Goal: Task Accomplishment & Management: Manage account settings

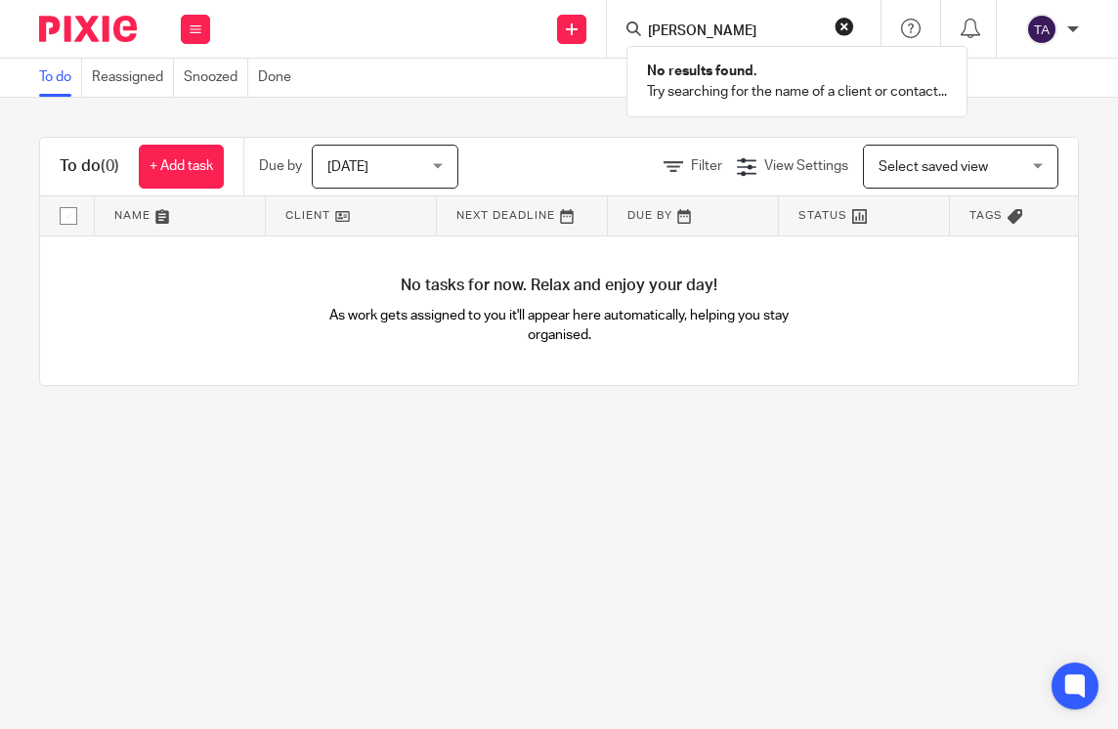
type input "[PERSON_NAME]"
drag, startPoint x: 760, startPoint y: 23, endPoint x: 604, endPoint y: 36, distance: 156.9
click at [604, 36] on div "Send new email Create task Add client Request signature PETER DRUMM No results …" at bounding box center [674, 29] width 888 height 58
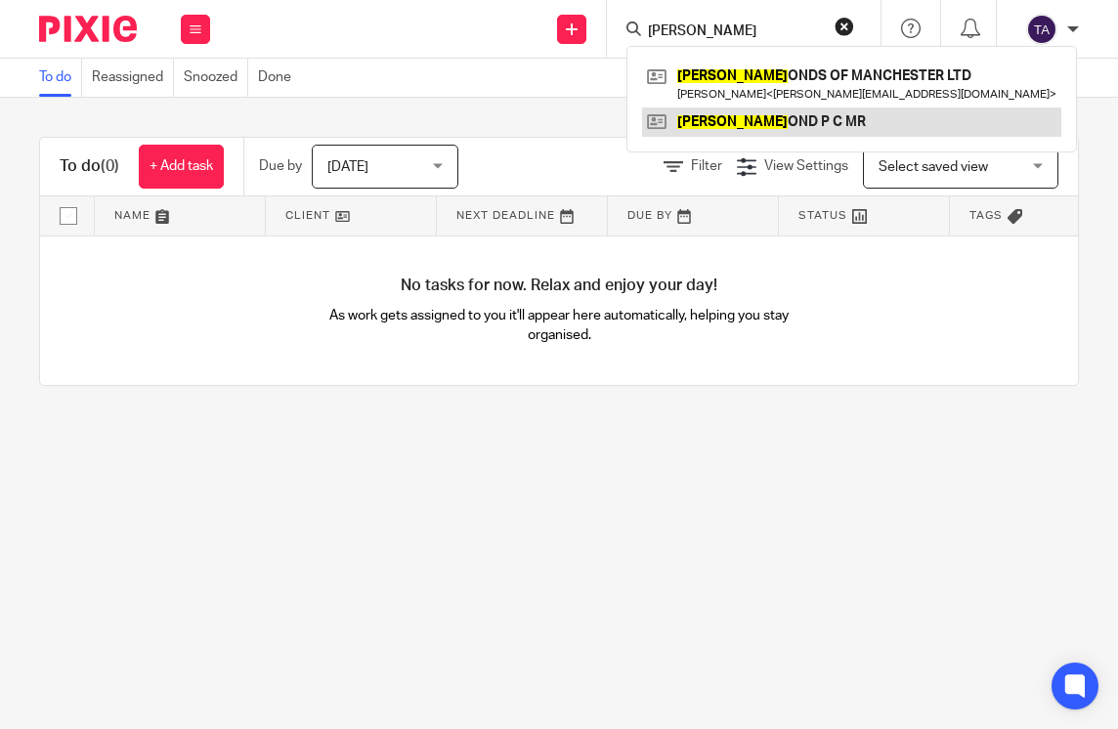
type input "[PERSON_NAME]"
click at [796, 123] on link at bounding box center [851, 122] width 419 height 29
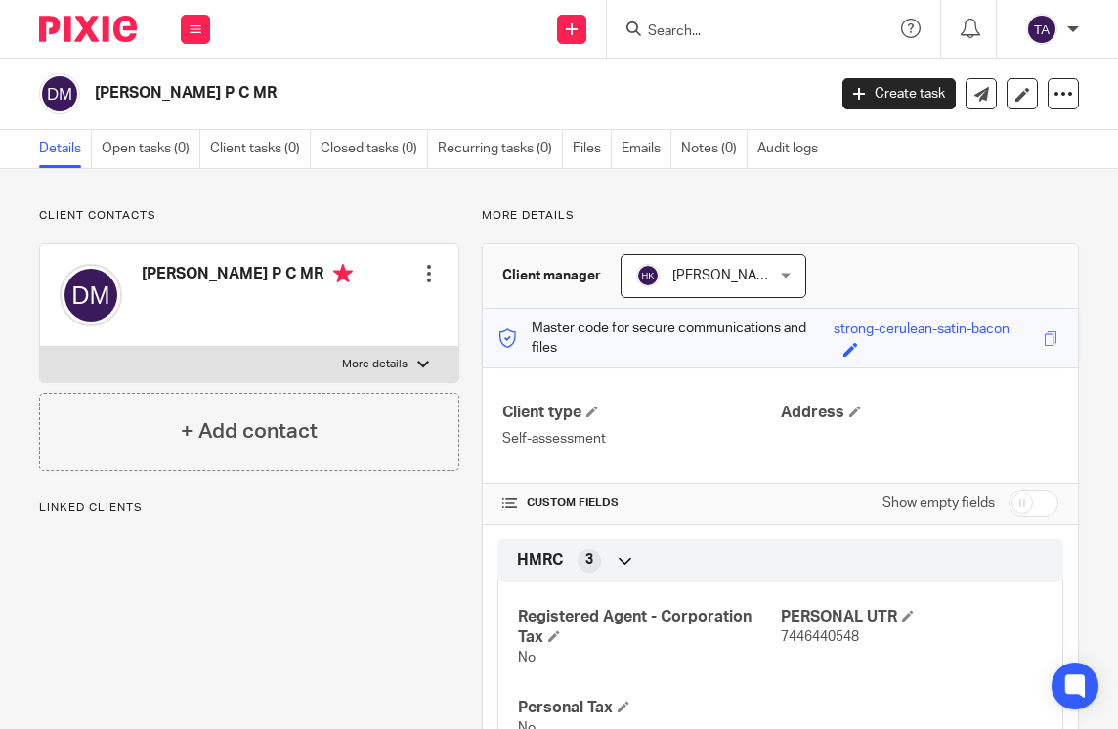
click at [425, 273] on div at bounding box center [429, 274] width 20 height 20
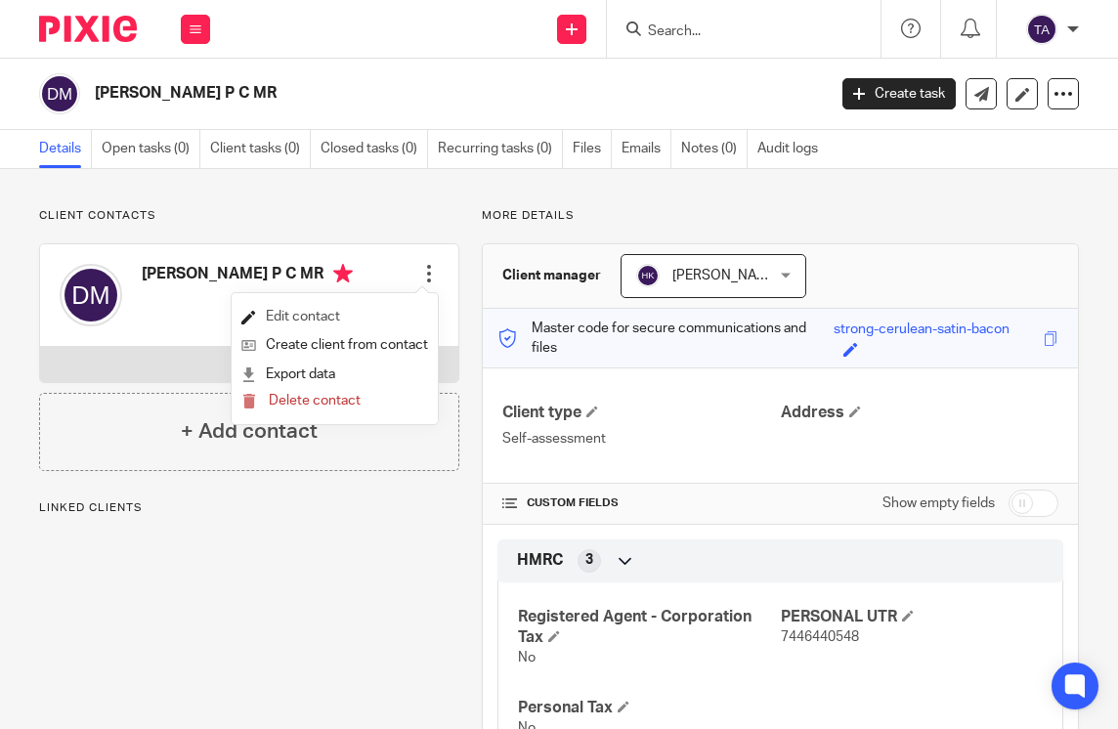
click at [325, 307] on link "Edit contact" at bounding box center [334, 317] width 187 height 28
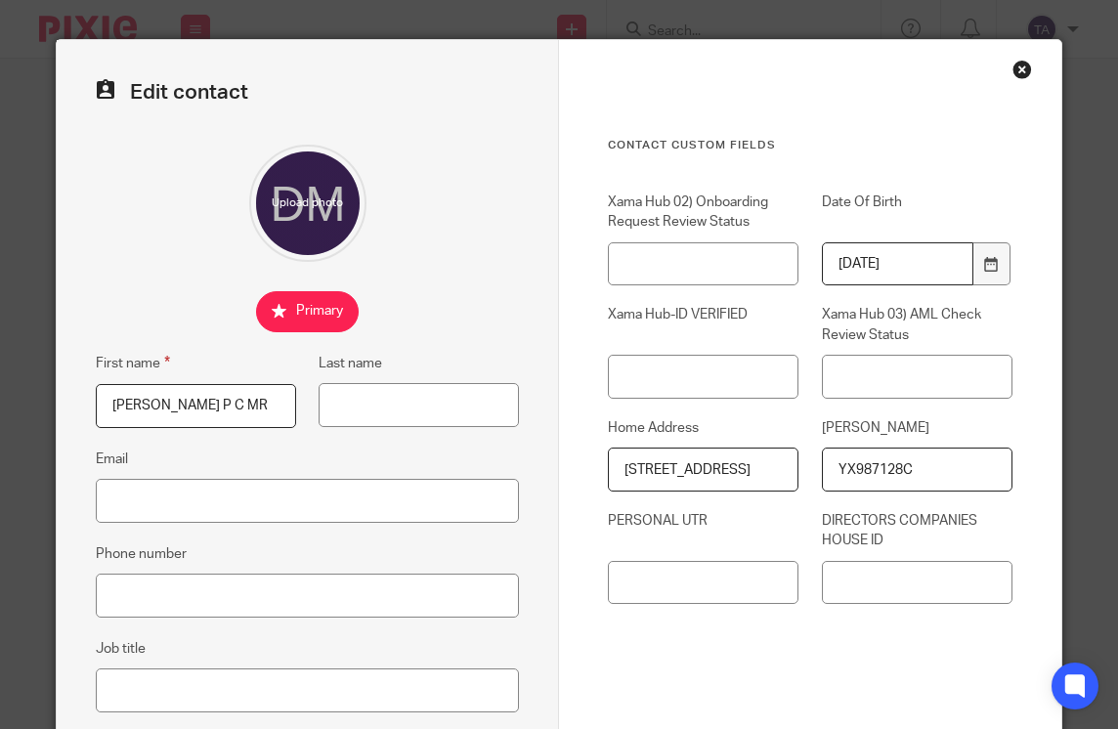
click at [1012, 69] on div "Close this dialog window" at bounding box center [1022, 70] width 20 height 20
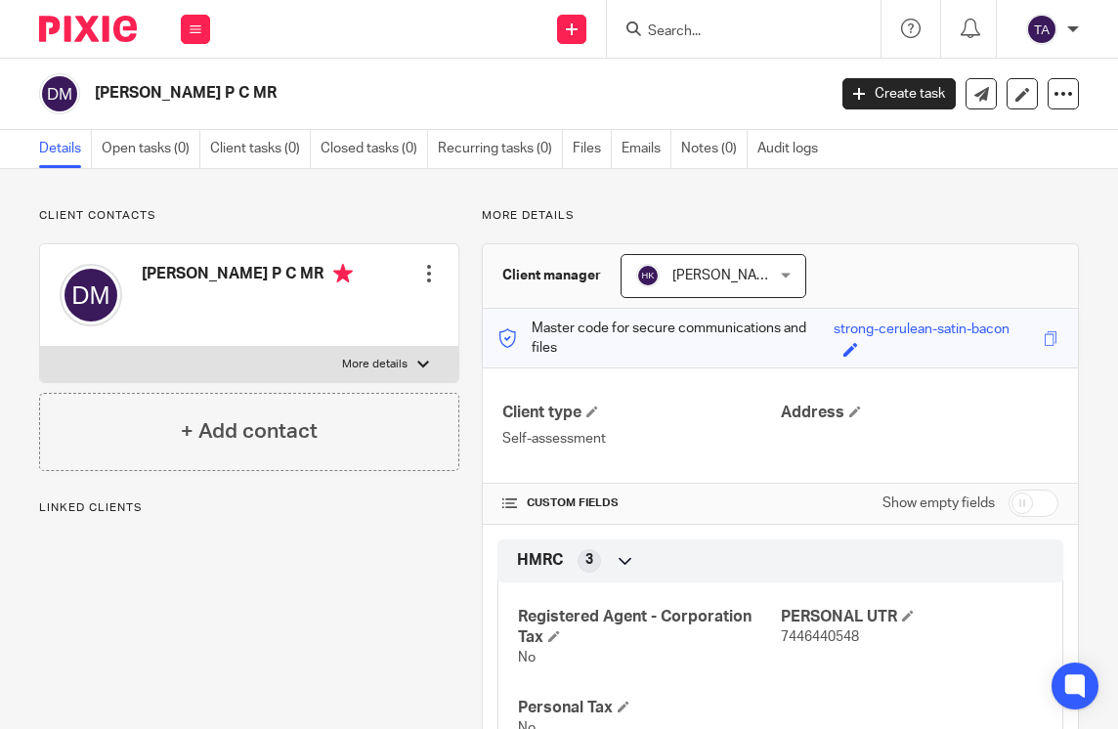
click at [708, 36] on input "Search" at bounding box center [734, 32] width 176 height 18
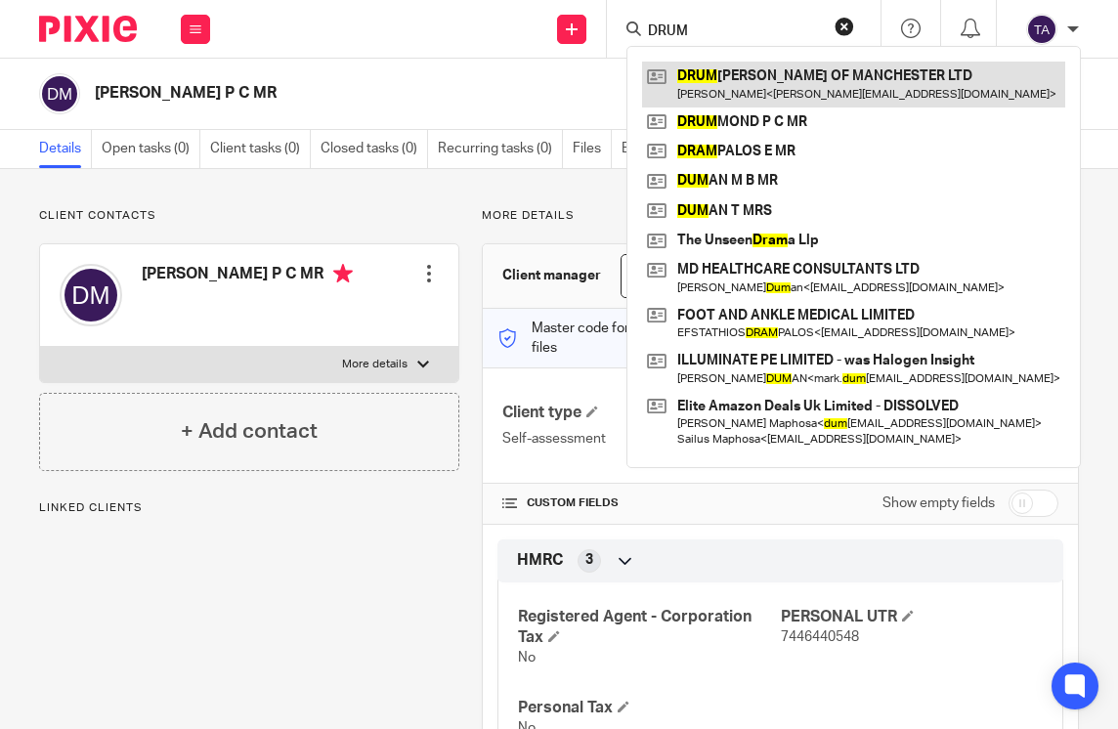
type input "DRUM"
click at [735, 83] on link at bounding box center [853, 84] width 423 height 45
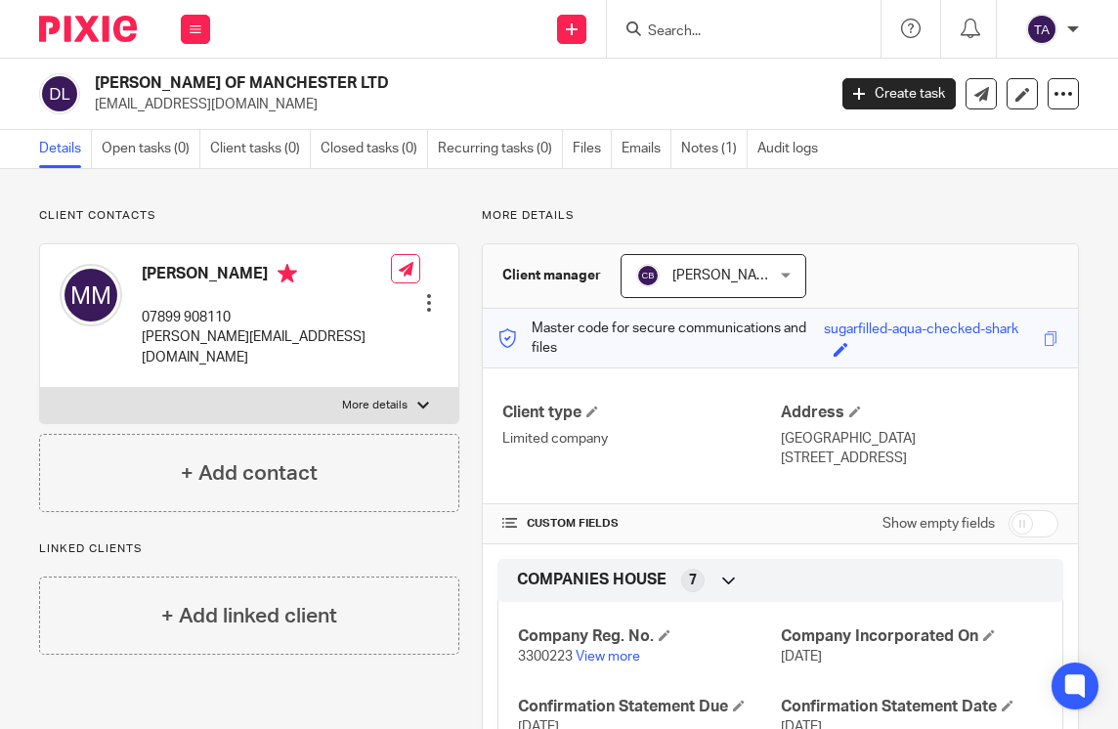
click at [722, 15] on div at bounding box center [744, 29] width 274 height 58
click at [710, 32] on input "Search" at bounding box center [734, 32] width 176 height 18
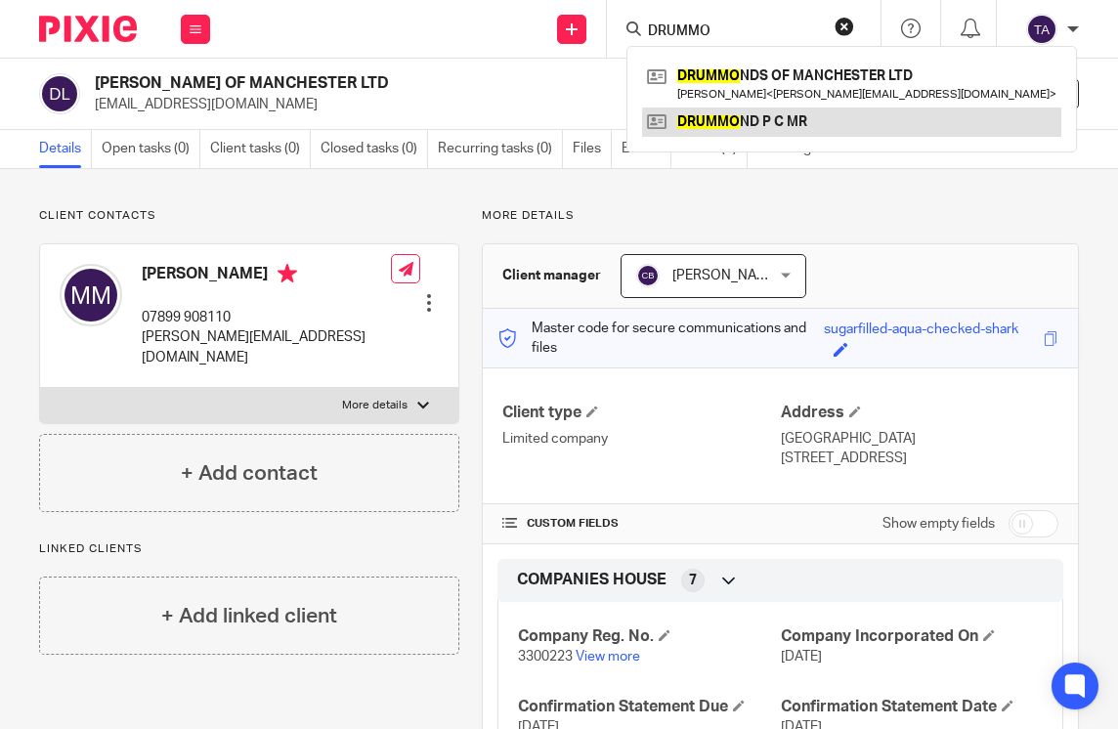
type input "DRUMMO"
click at [756, 126] on link at bounding box center [851, 122] width 419 height 29
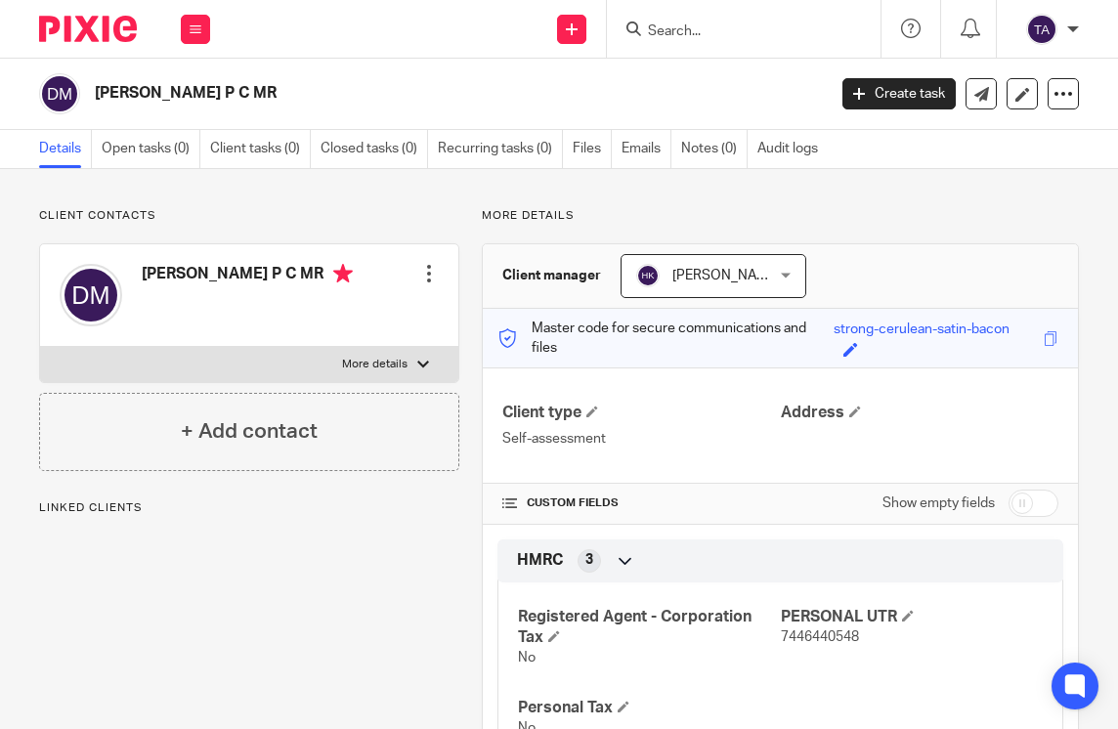
click at [419, 279] on div at bounding box center [429, 274] width 20 height 20
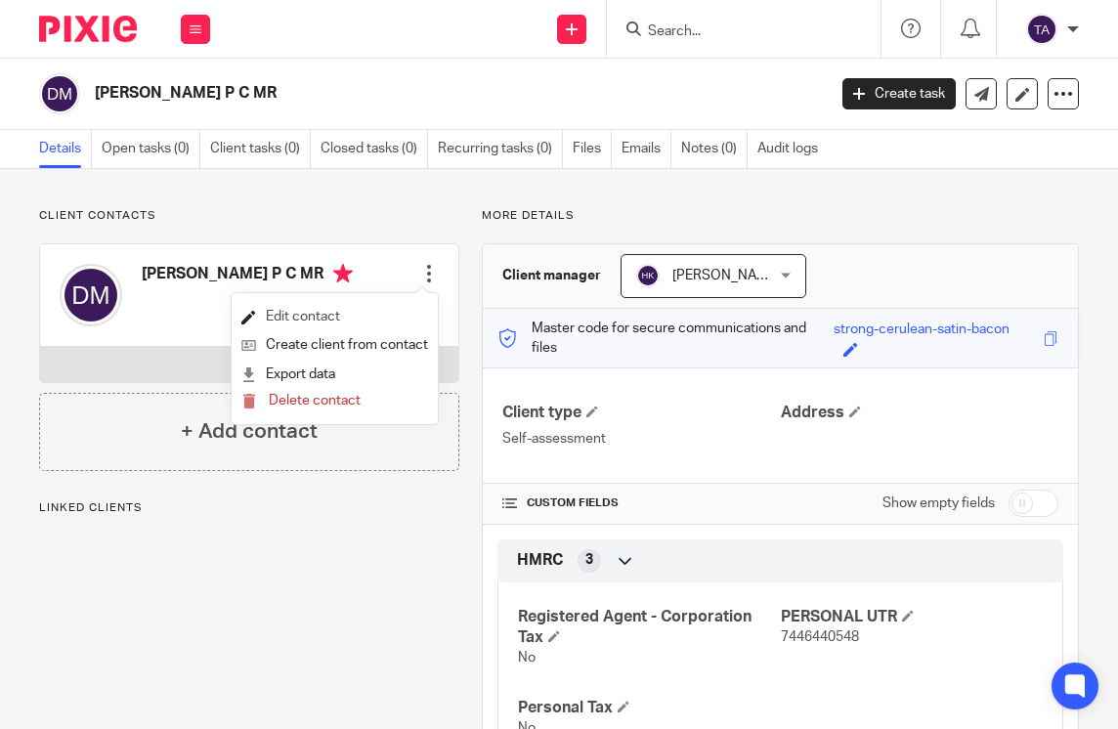
click at [341, 323] on link "Edit contact" at bounding box center [334, 317] width 187 height 28
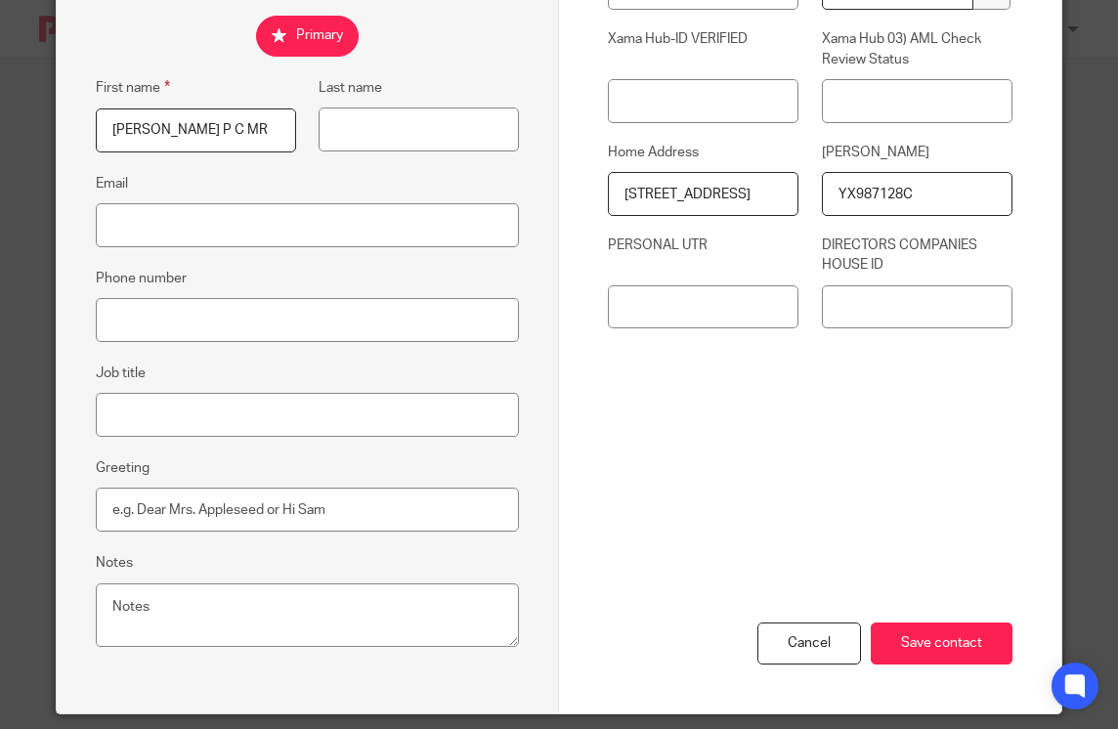
scroll to position [293, 0]
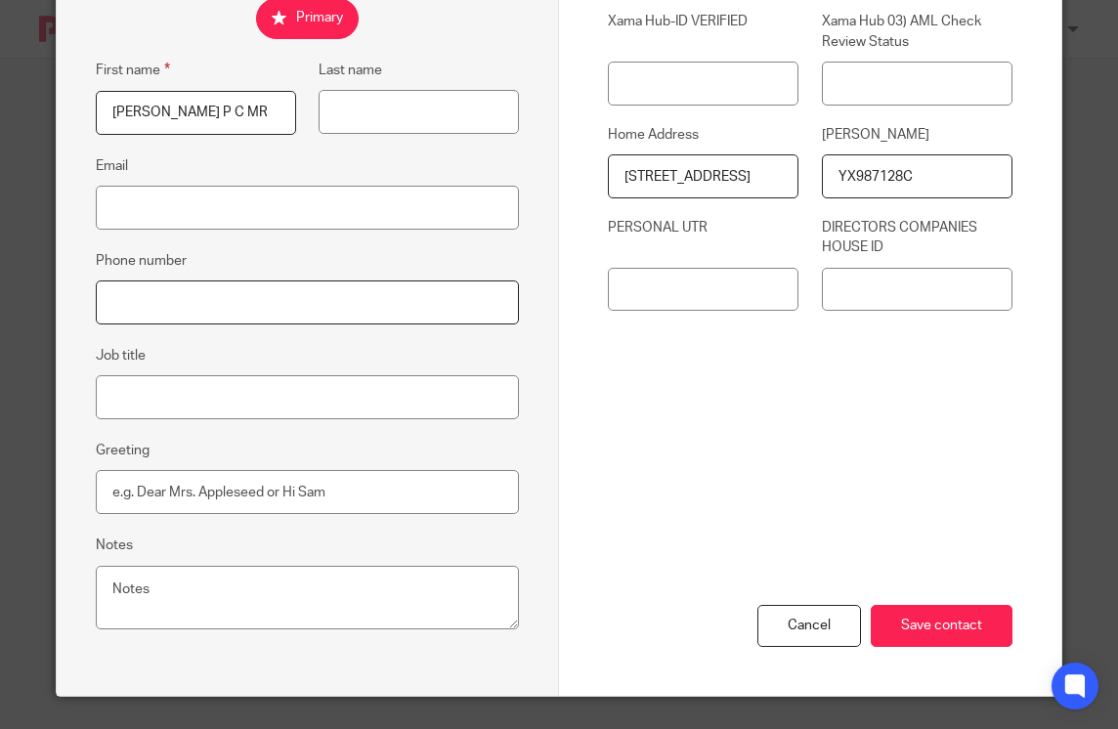
click at [205, 315] on input "Phone number" at bounding box center [307, 302] width 423 height 44
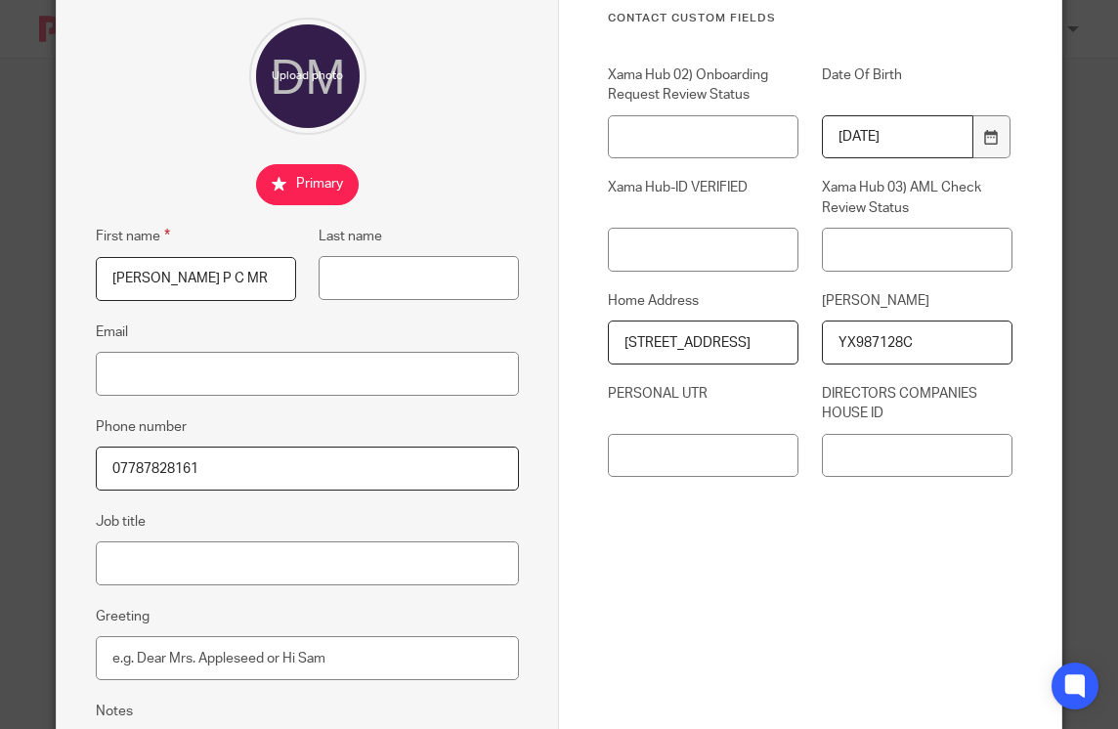
scroll to position [300, 0]
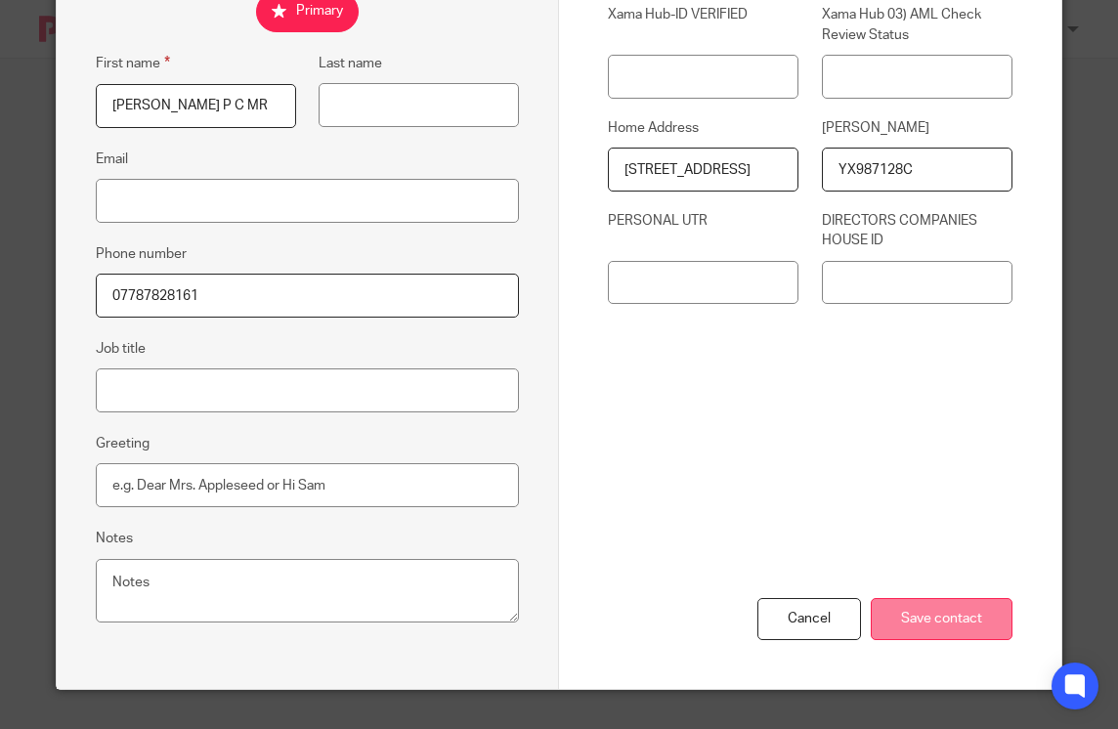
type input "07787828161"
click at [934, 617] on input "Save contact" at bounding box center [942, 619] width 142 height 42
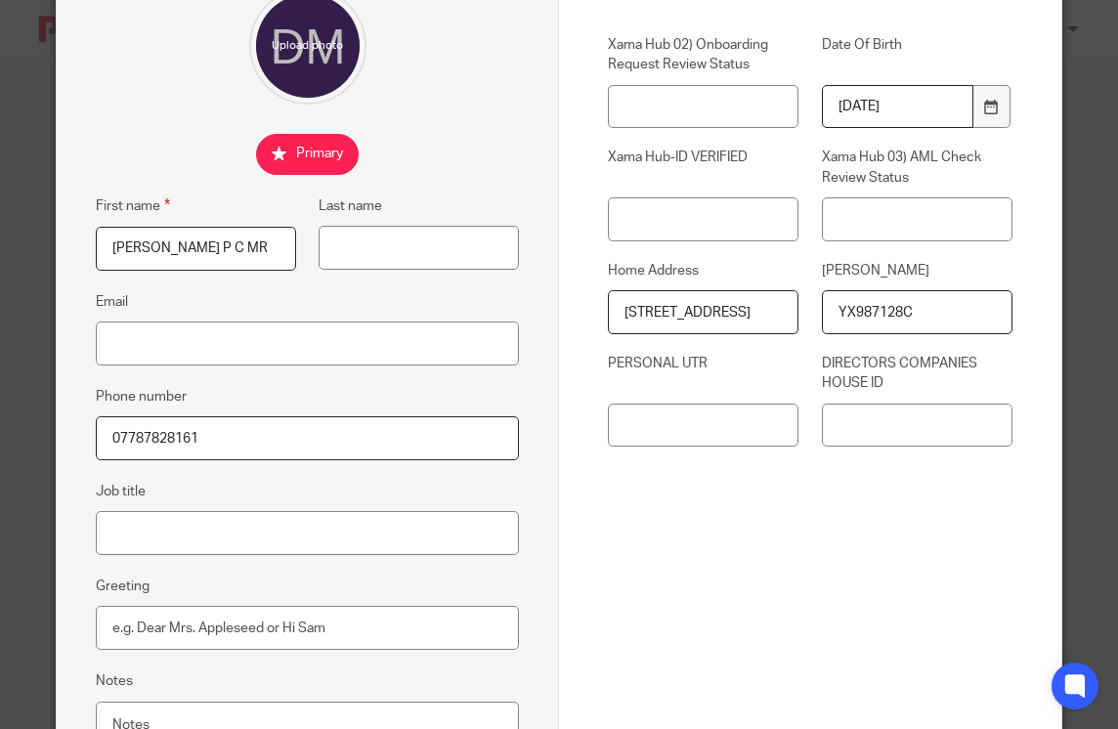
scroll to position [0, 0]
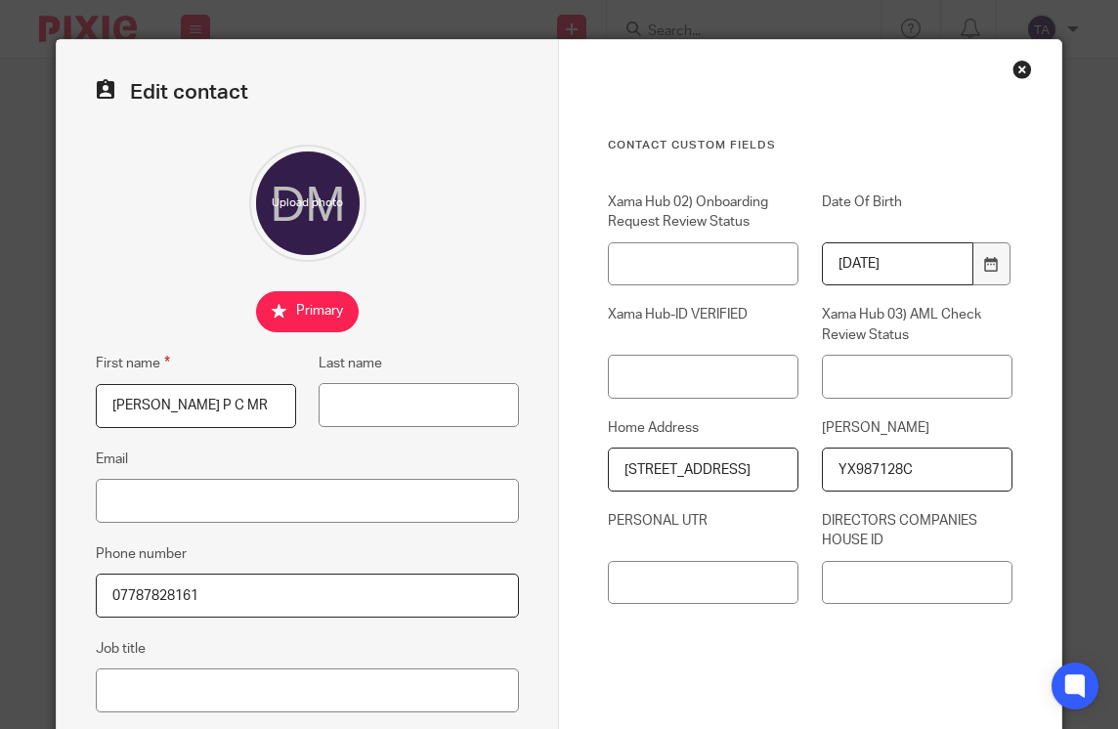
click at [1015, 67] on div "Close this dialog window" at bounding box center [1022, 70] width 20 height 20
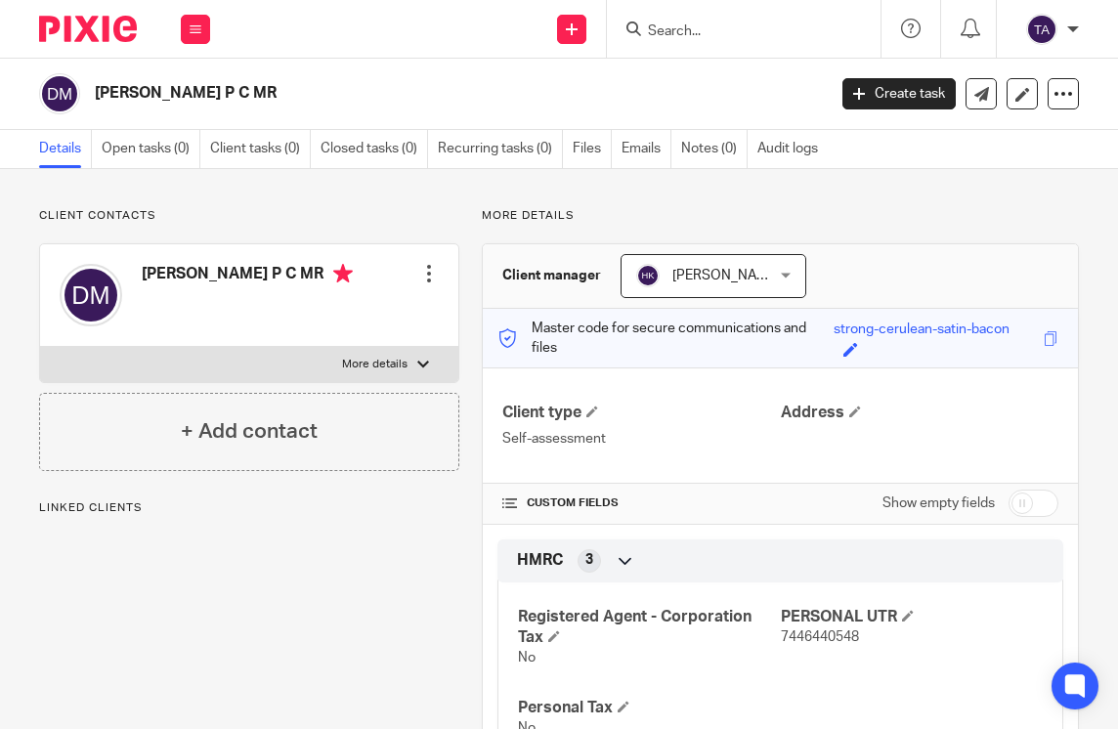
click at [426, 277] on div at bounding box center [429, 274] width 20 height 20
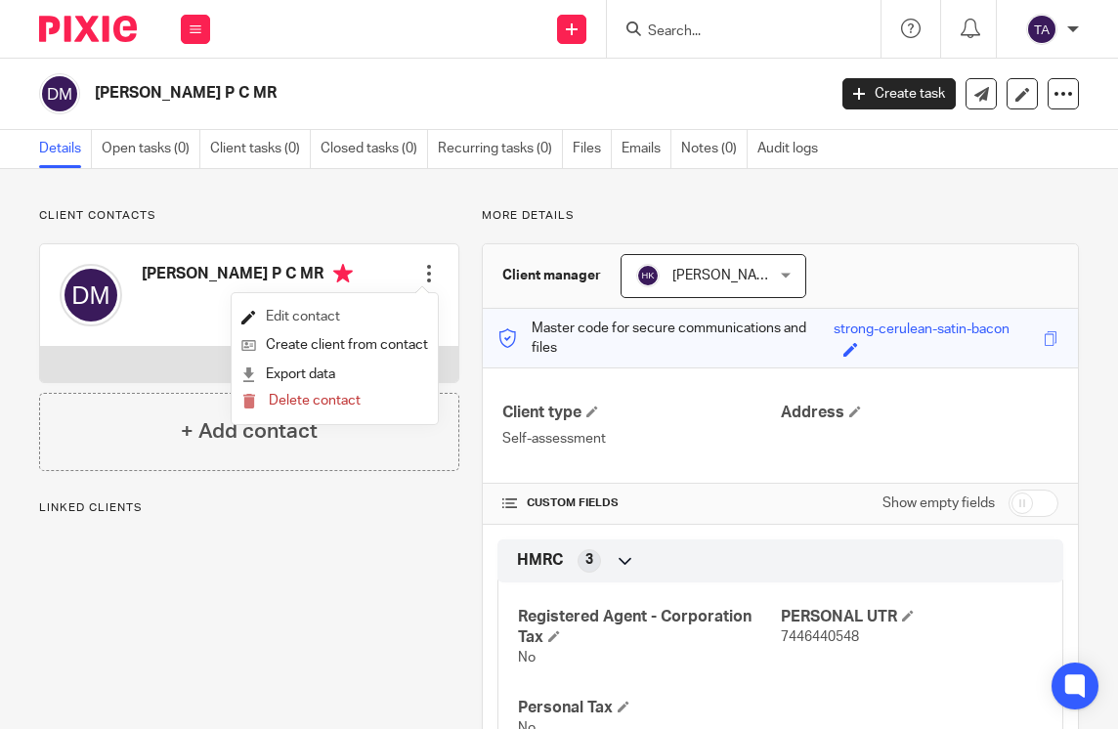
click at [336, 318] on link "Edit contact" at bounding box center [334, 317] width 187 height 28
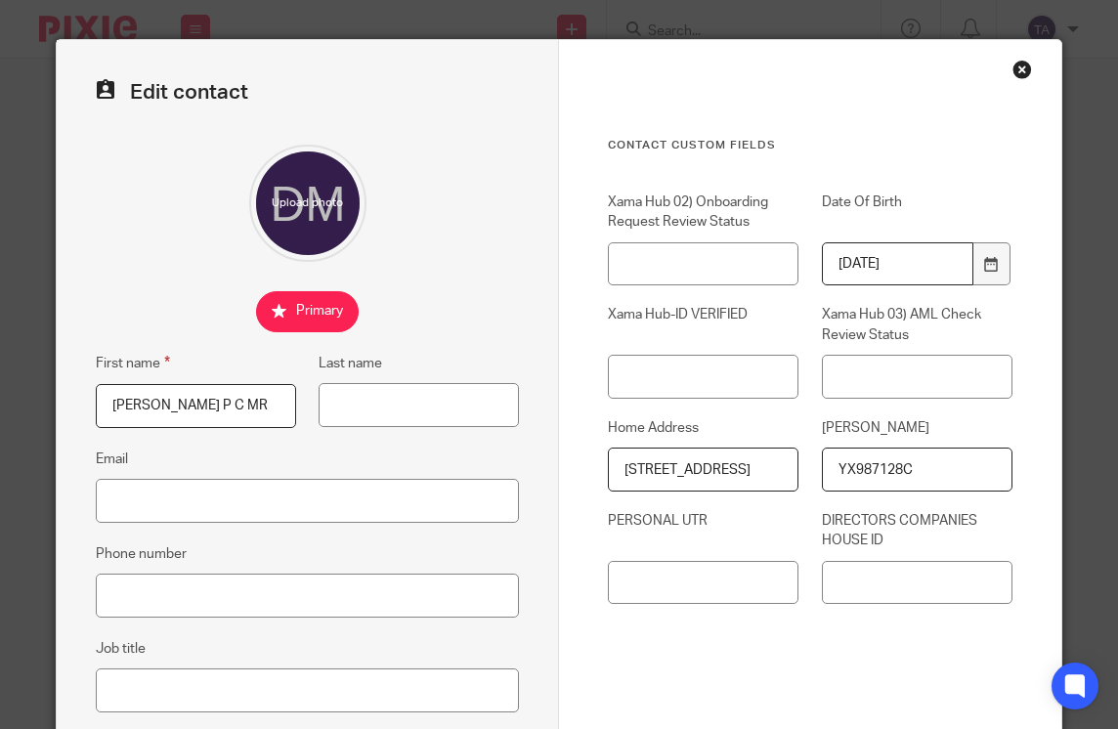
scroll to position [300, 0]
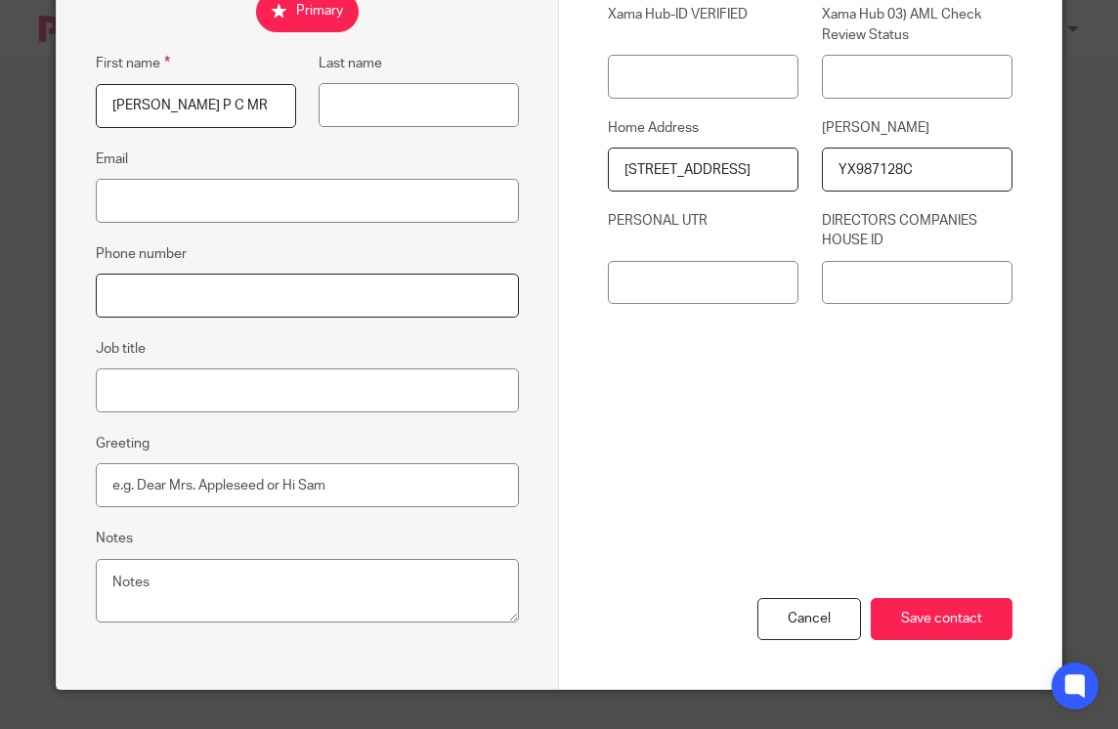
click at [198, 286] on input "Phone number" at bounding box center [307, 296] width 423 height 44
type input "07787828161"
click at [913, 622] on input "Save contact" at bounding box center [942, 619] width 142 height 42
